Goal: Obtain resource: Obtain resource

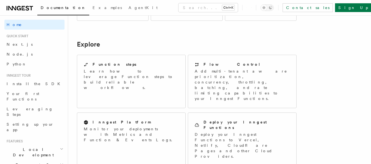
scroll to position [412, 0]
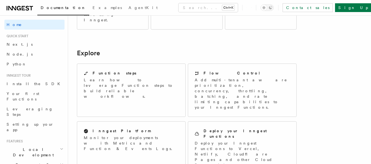
drag, startPoint x: 194, startPoint y: 91, endPoint x: 259, endPoint y: 89, distance: 65.6
drag, startPoint x: 259, startPoint y: 89, endPoint x: 282, endPoint y: 89, distance: 23.1
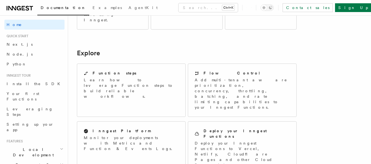
drag, startPoint x: 249, startPoint y: 90, endPoint x: 269, endPoint y: 91, distance: 20.6
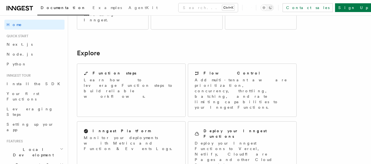
drag, startPoint x: 106, startPoint y: 98, endPoint x: 80, endPoint y: 98, distance: 25.5
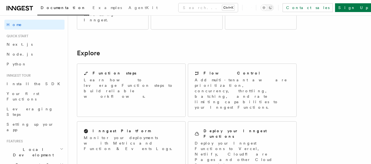
drag, startPoint x: 164, startPoint y: 90, endPoint x: 220, endPoint y: 90, distance: 55.7
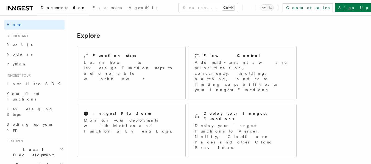
scroll to position [439, 0]
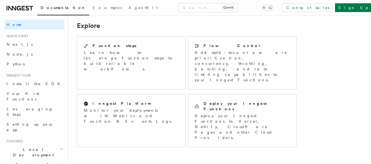
drag, startPoint x: 120, startPoint y: 79, endPoint x: 100, endPoint y: 92, distance: 23.6
drag, startPoint x: 111, startPoint y: 79, endPoint x: 98, endPoint y: 90, distance: 16.6
